Goal: Browse casually

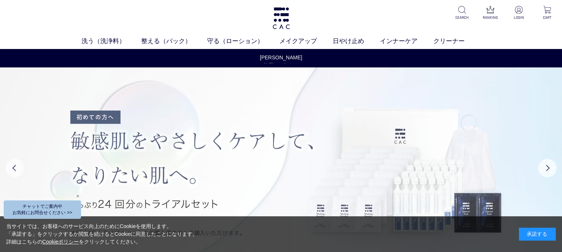
scroll to position [37, 0]
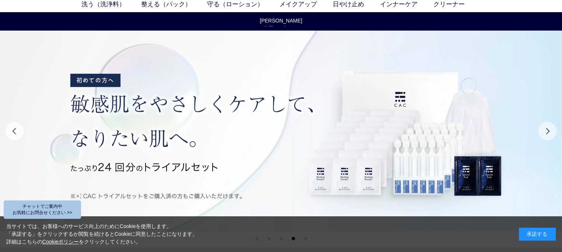
click at [550, 130] on button "Next" at bounding box center [547, 131] width 18 height 18
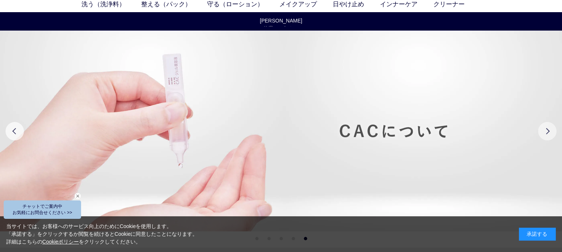
click at [550, 130] on button "Next" at bounding box center [547, 131] width 18 height 18
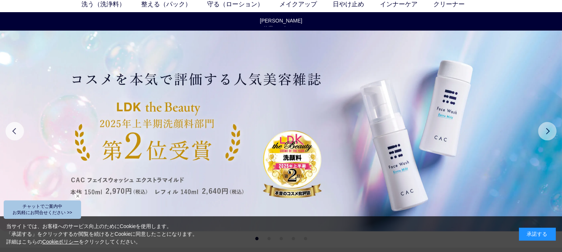
click at [550, 130] on button "Next" at bounding box center [547, 131] width 18 height 18
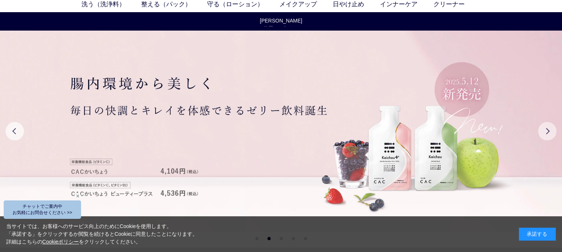
click at [543, 132] on button "Next" at bounding box center [547, 131] width 18 height 18
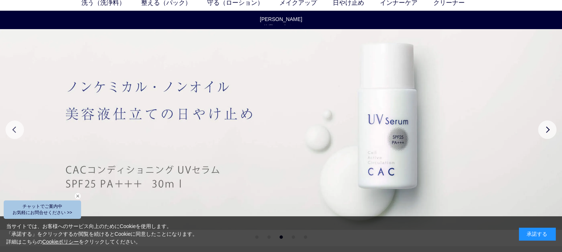
scroll to position [0, 0]
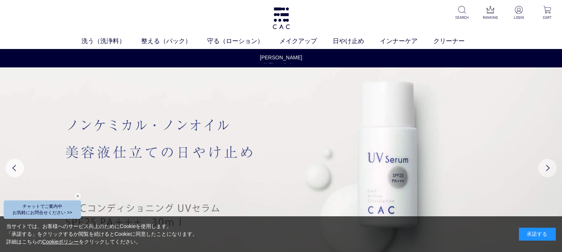
click at [550, 169] on button "Next" at bounding box center [547, 168] width 18 height 18
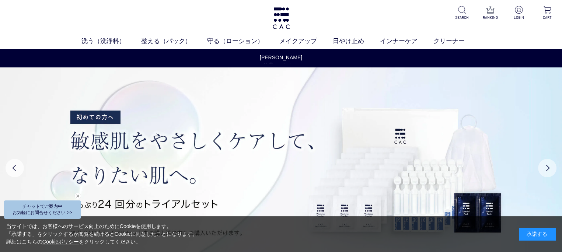
click at [550, 169] on button "Next" at bounding box center [547, 168] width 18 height 18
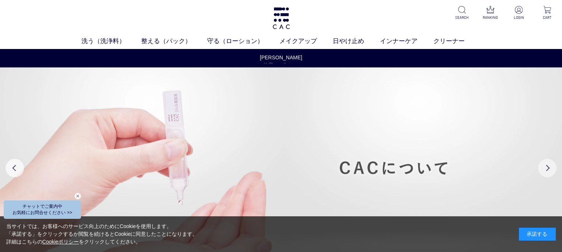
click at [550, 169] on button "Next" at bounding box center [547, 168] width 18 height 18
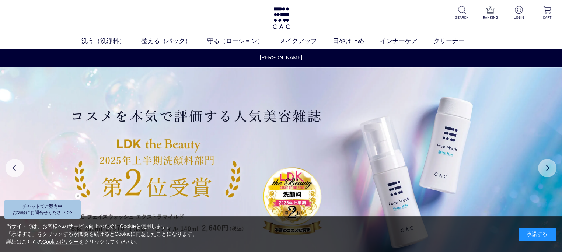
click at [550, 169] on button "Next" at bounding box center [547, 168] width 18 height 18
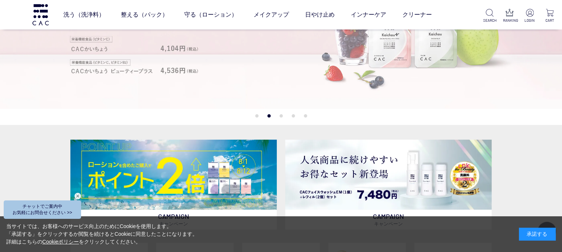
scroll to position [37, 0]
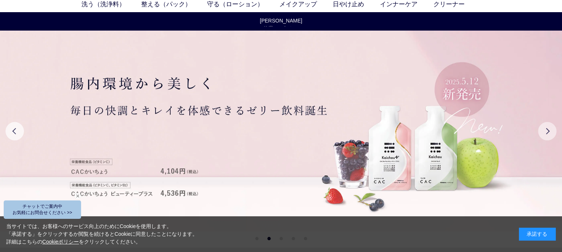
click at [554, 130] on button "Next" at bounding box center [547, 131] width 18 height 18
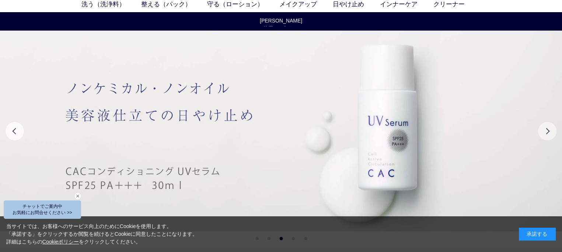
click at [551, 131] on button "Next" at bounding box center [547, 131] width 18 height 18
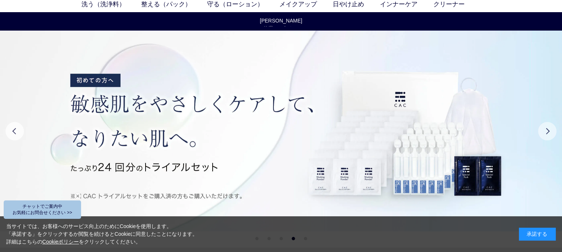
click at [551, 131] on button "Next" at bounding box center [547, 131] width 18 height 18
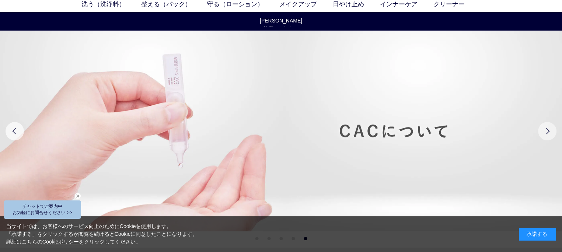
click at [551, 131] on button "Next" at bounding box center [547, 131] width 18 height 18
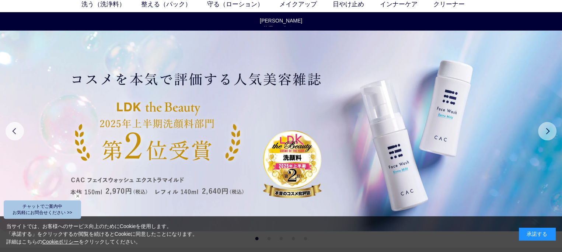
click at [551, 131] on button "Next" at bounding box center [547, 131] width 18 height 18
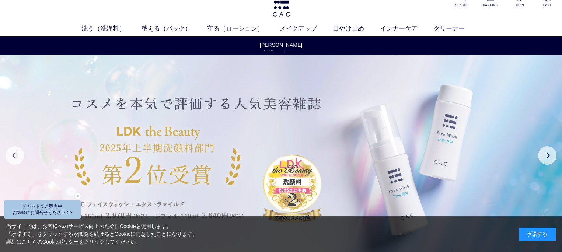
scroll to position [0, 0]
